Goal: Find specific page/section: Find specific page/section

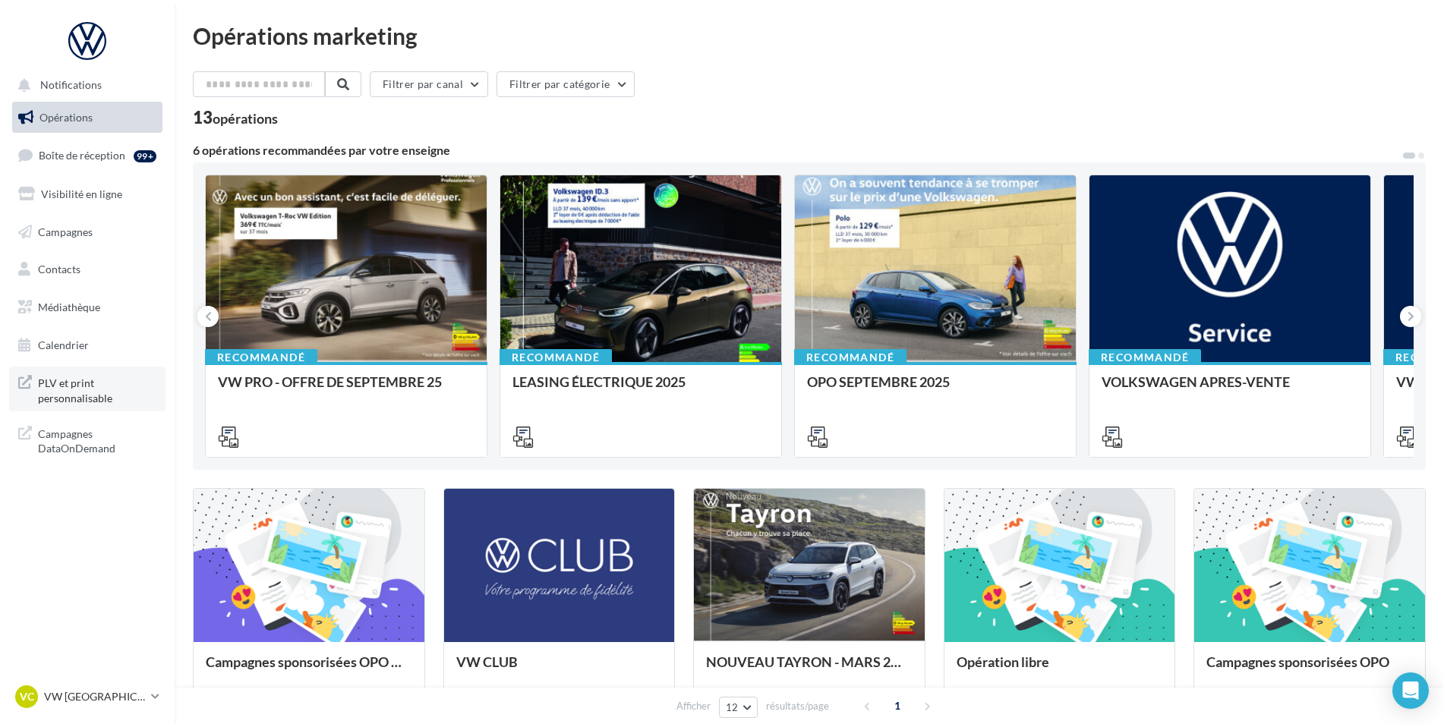
click at [69, 390] on span "PLV et print personnalisable" at bounding box center [97, 389] width 118 height 33
click at [124, 702] on p "VW [GEOGRAPHIC_DATA]" at bounding box center [94, 696] width 101 height 15
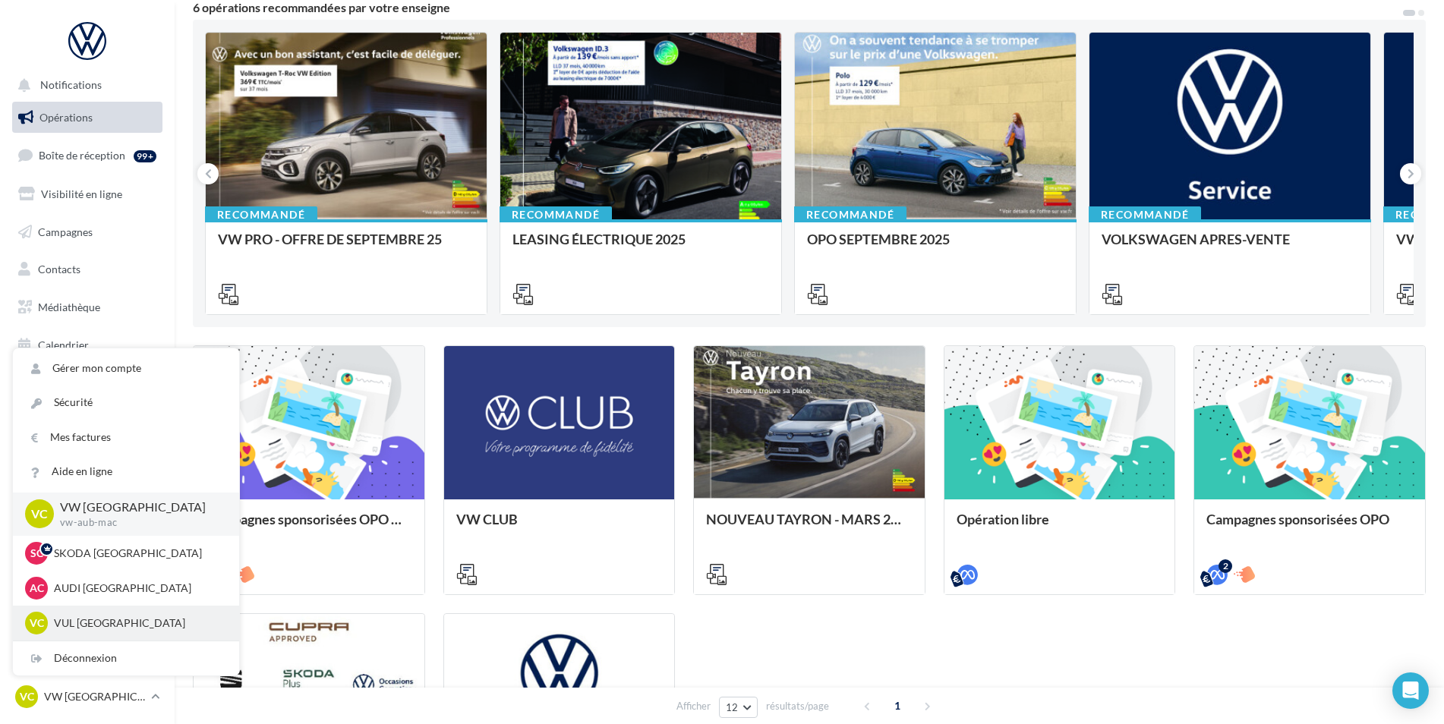
scroll to position [152, 0]
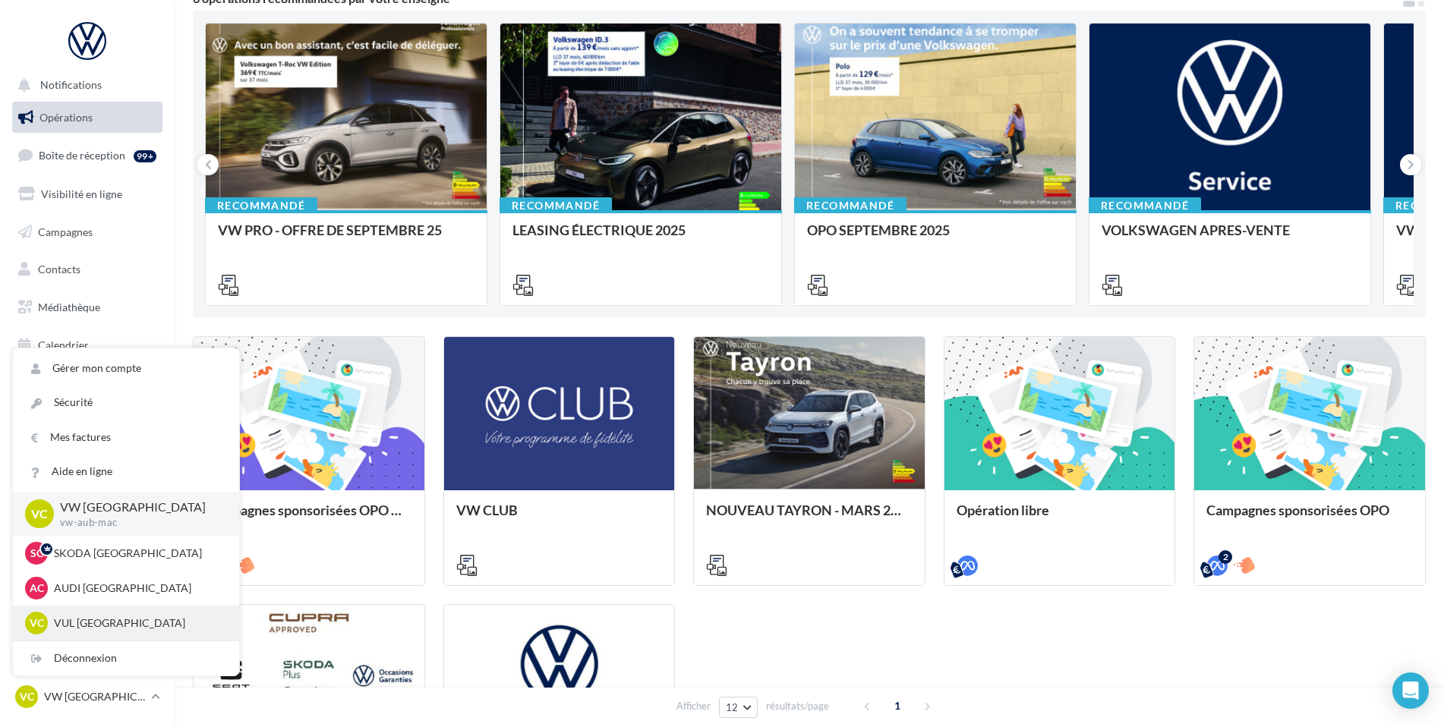
click at [141, 632] on div "VC VUL CLERMONT-FERRAND vwvu-chma-63170" at bounding box center [126, 623] width 202 height 23
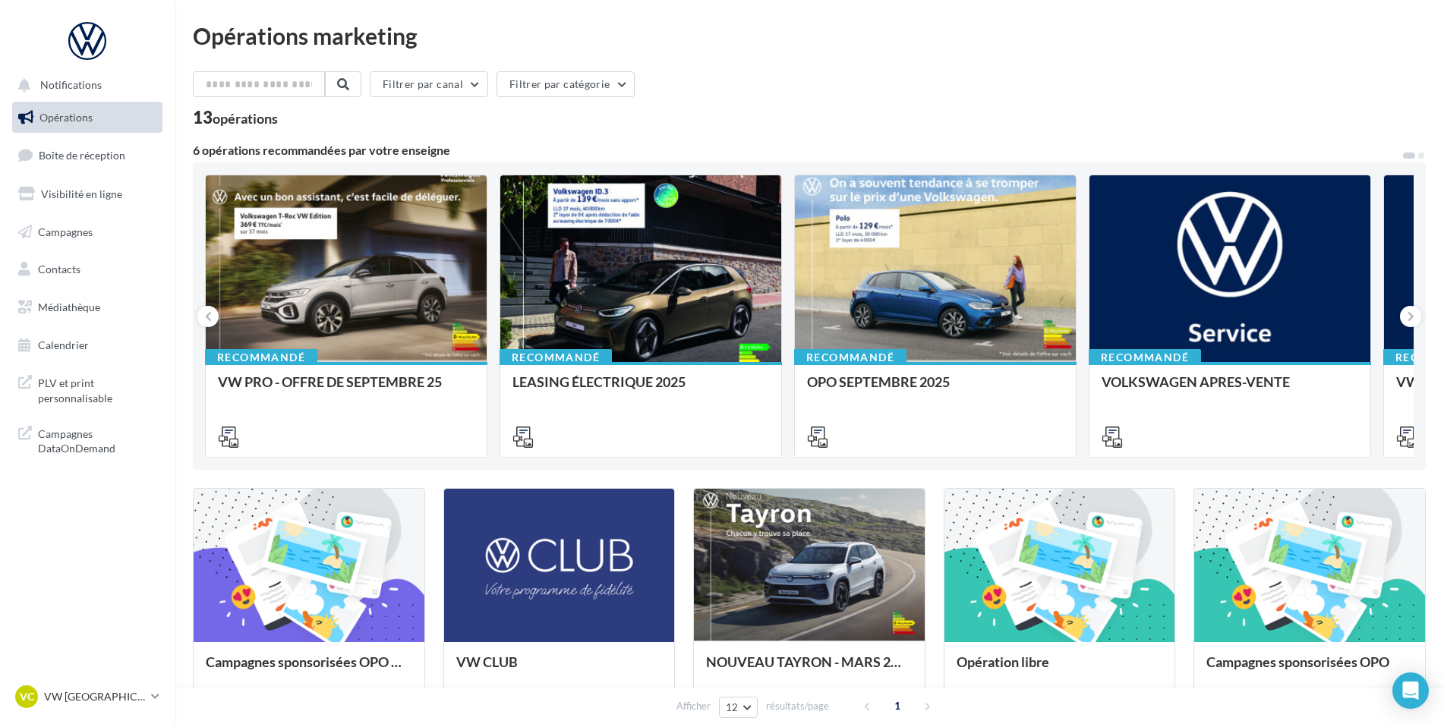
drag, startPoint x: 112, startPoint y: 698, endPoint x: 115, endPoint y: 681, distance: 16.9
click at [112, 698] on p "VW [GEOGRAPHIC_DATA]" at bounding box center [94, 696] width 101 height 15
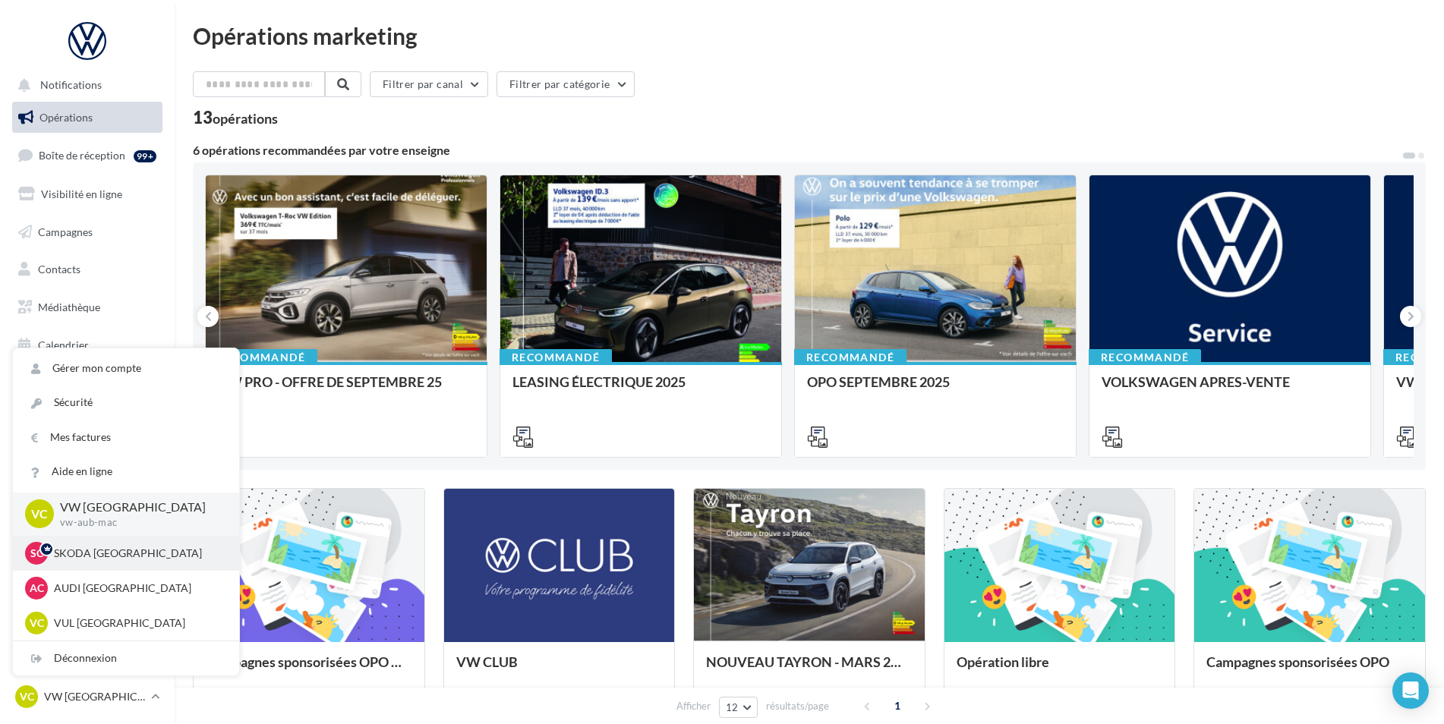
click at [107, 538] on div "SC SKODA [GEOGRAPHIC_DATA][PERSON_NAME]-aubi-cha" at bounding box center [126, 553] width 226 height 35
click at [116, 559] on p "SKODA [GEOGRAPHIC_DATA]" at bounding box center [137, 553] width 167 height 15
